Goal: Find specific page/section: Find specific page/section

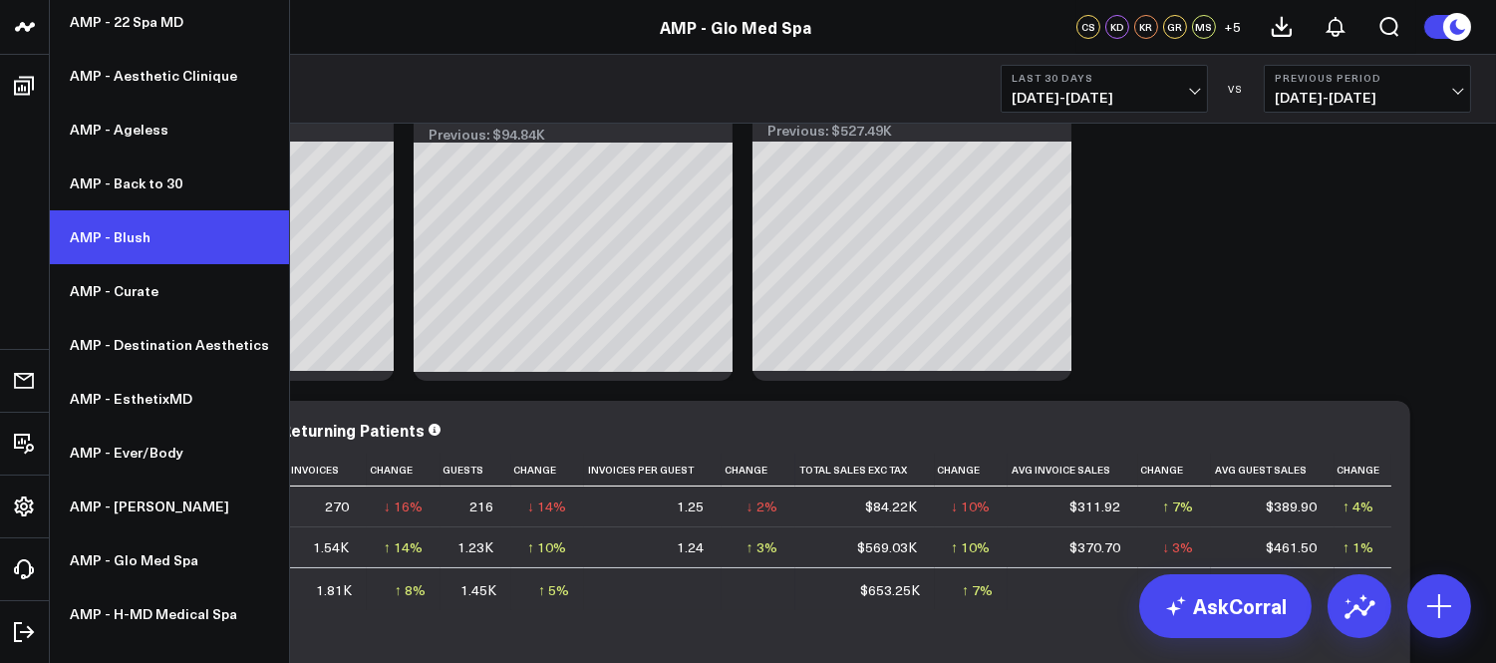
scroll to position [111, 0]
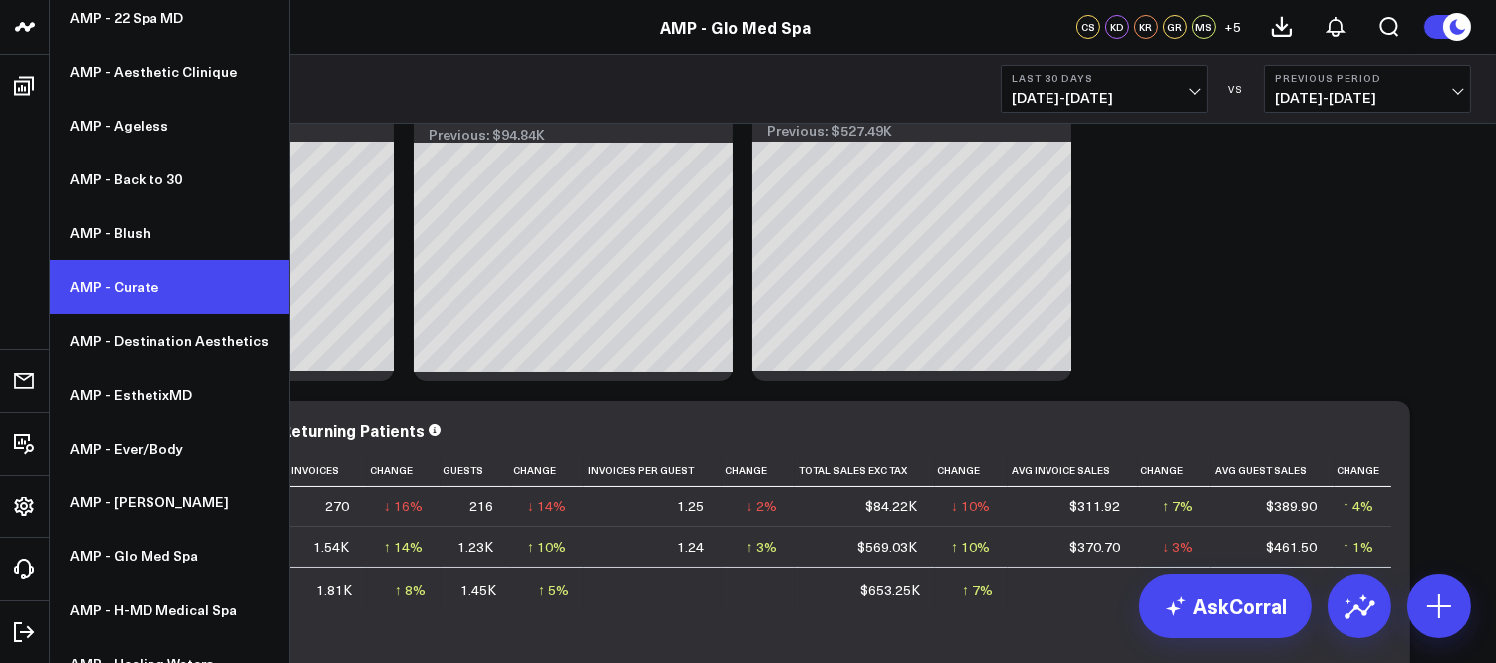
click at [135, 274] on link "AMP - Curate" at bounding box center [169, 287] width 239 height 54
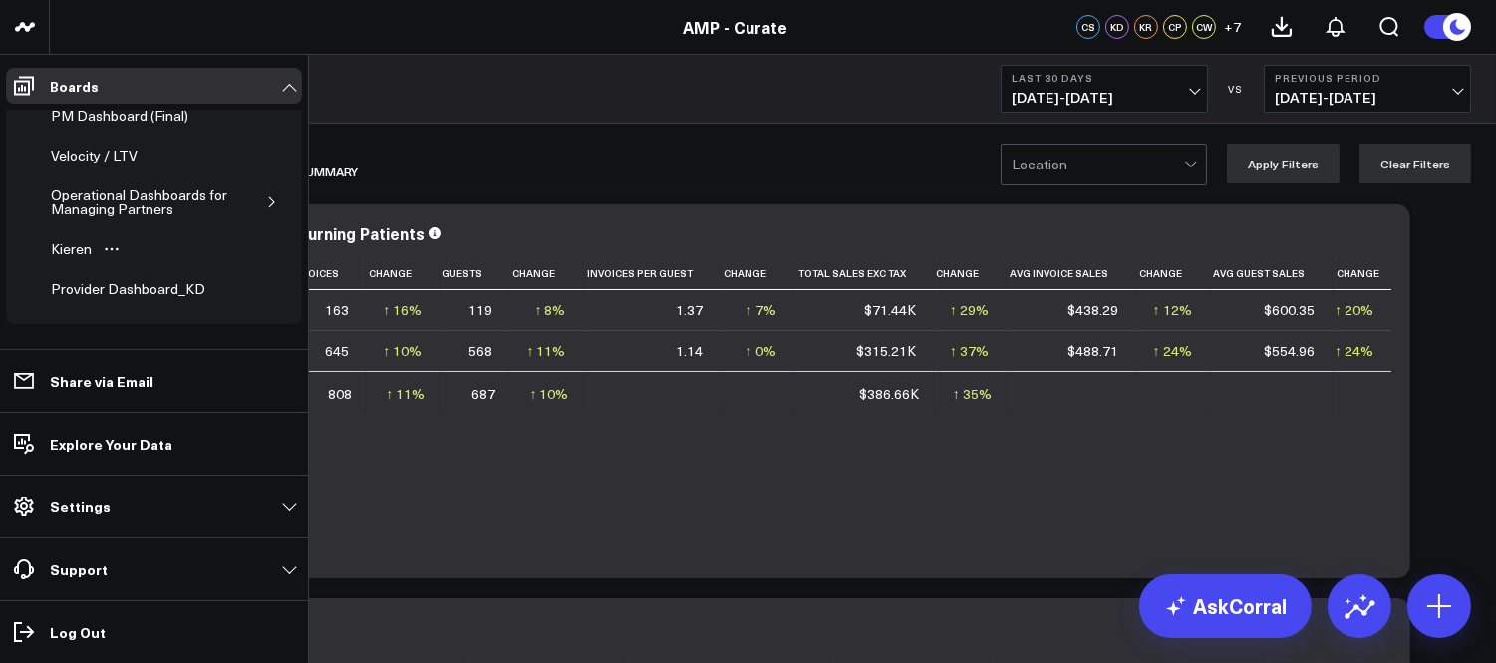
scroll to position [299, 0]
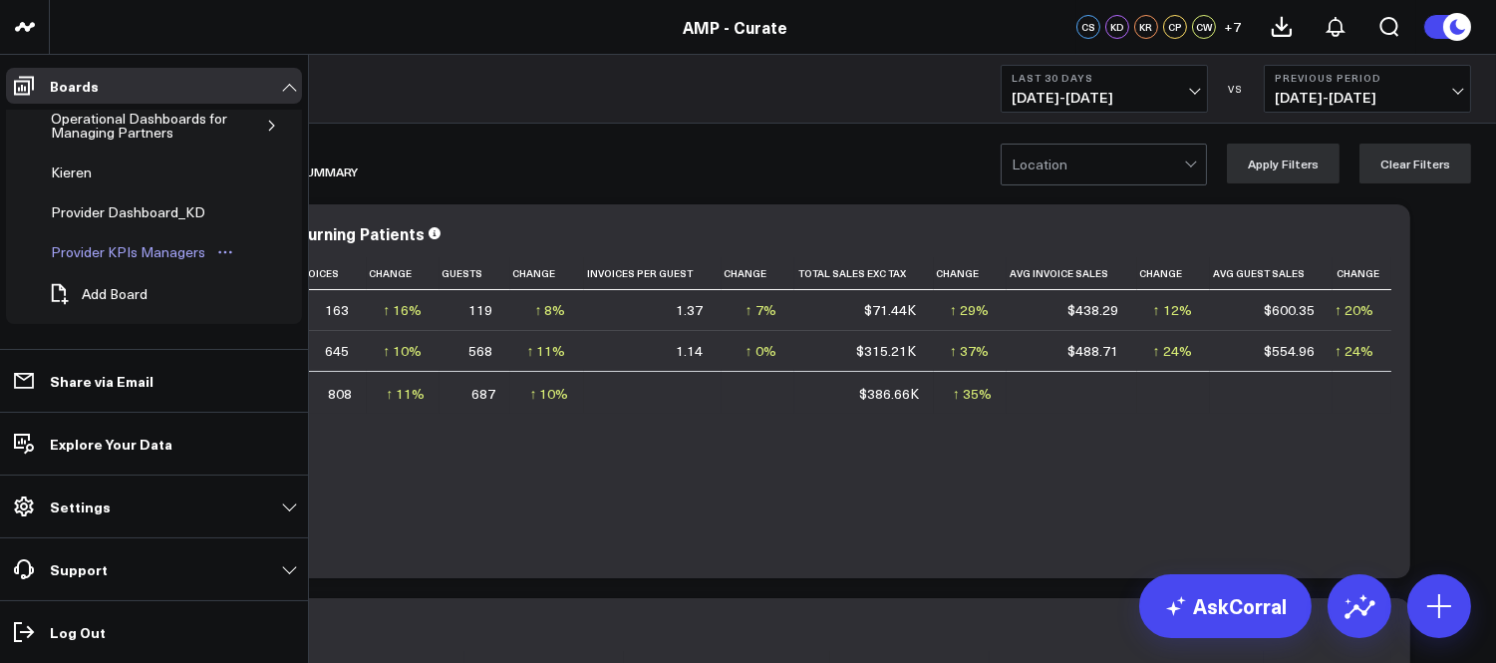
click at [152, 256] on div "Provider KPIs Managers" at bounding box center [128, 252] width 164 height 24
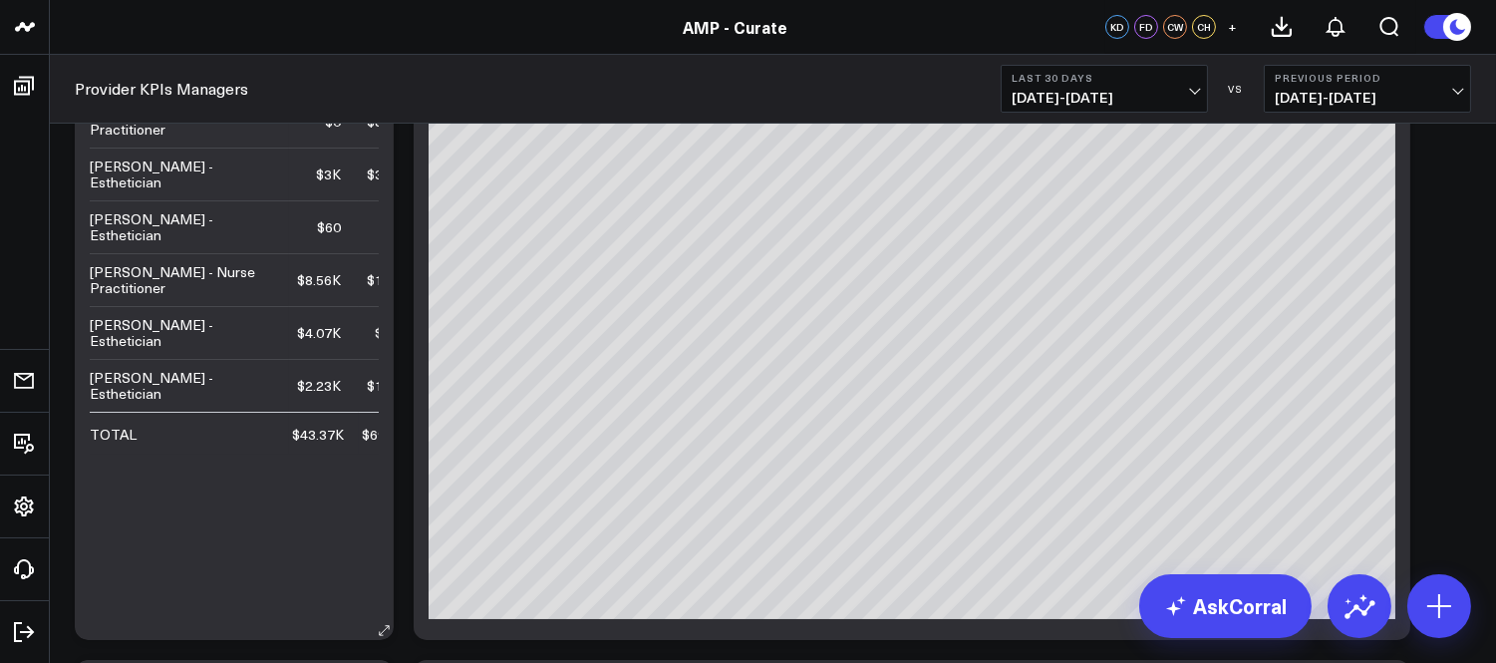
scroll to position [775, 0]
